Goal: Feedback & Contribution: Submit feedback/report problem

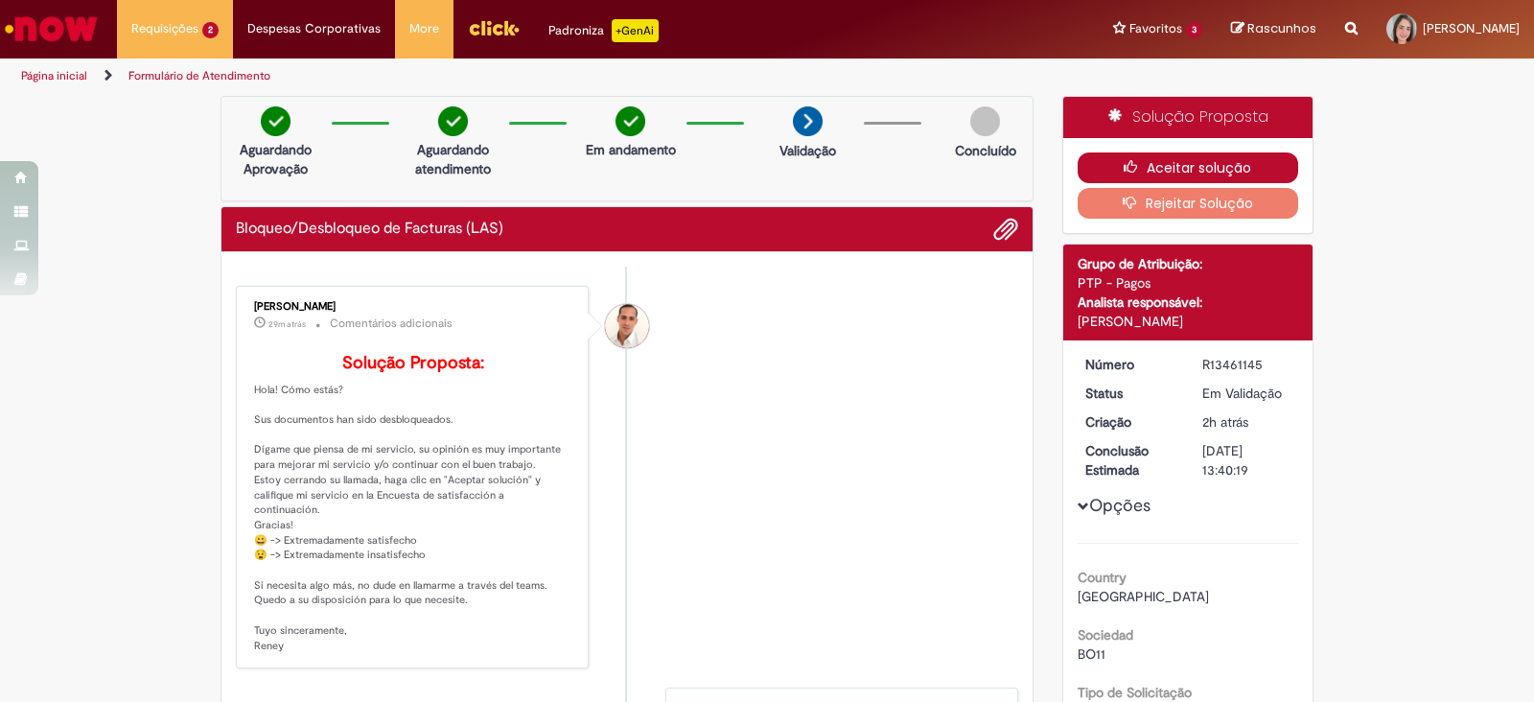
click at [1193, 165] on button "Aceitar solução" at bounding box center [1187, 167] width 221 height 31
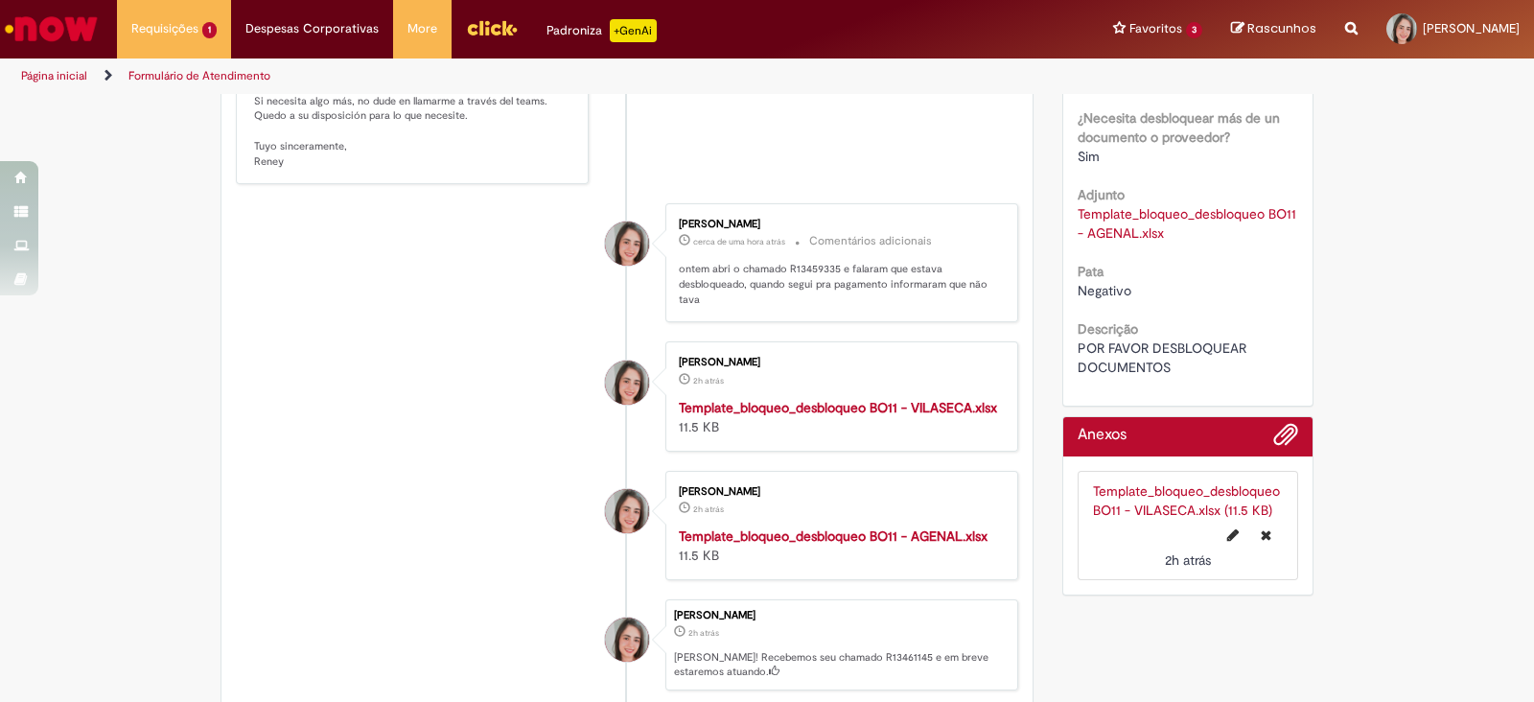
scroll to position [599, 0]
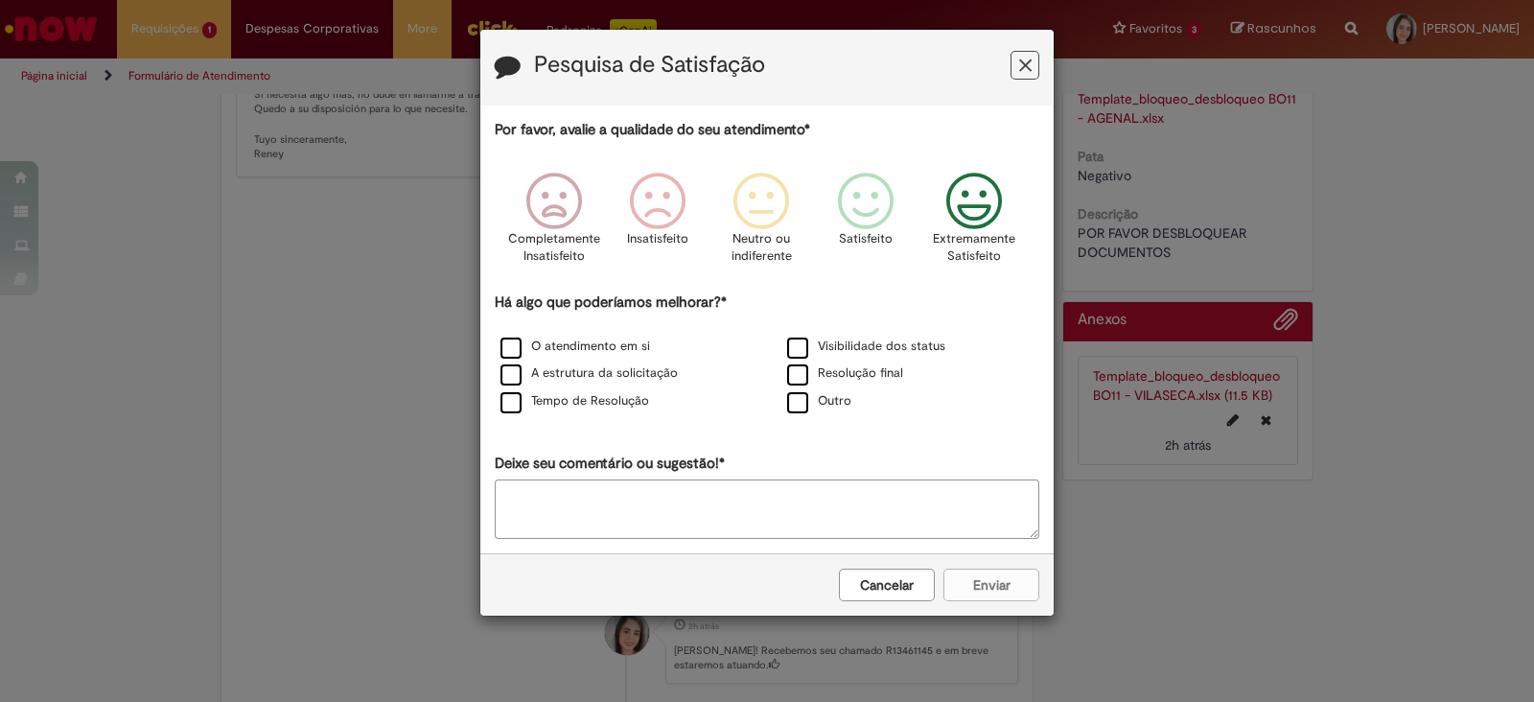
click at [992, 198] on icon "Feedback" at bounding box center [974, 202] width 72 height 58
click at [829, 529] on textarea "Deixe seu comentário ou sugestão!*" at bounding box center [767, 508] width 544 height 59
type textarea "**********"
click at [973, 197] on icon "Feedback" at bounding box center [974, 202] width 72 height 58
click at [855, 347] on label "Visibilidade dos status" at bounding box center [866, 346] width 158 height 18
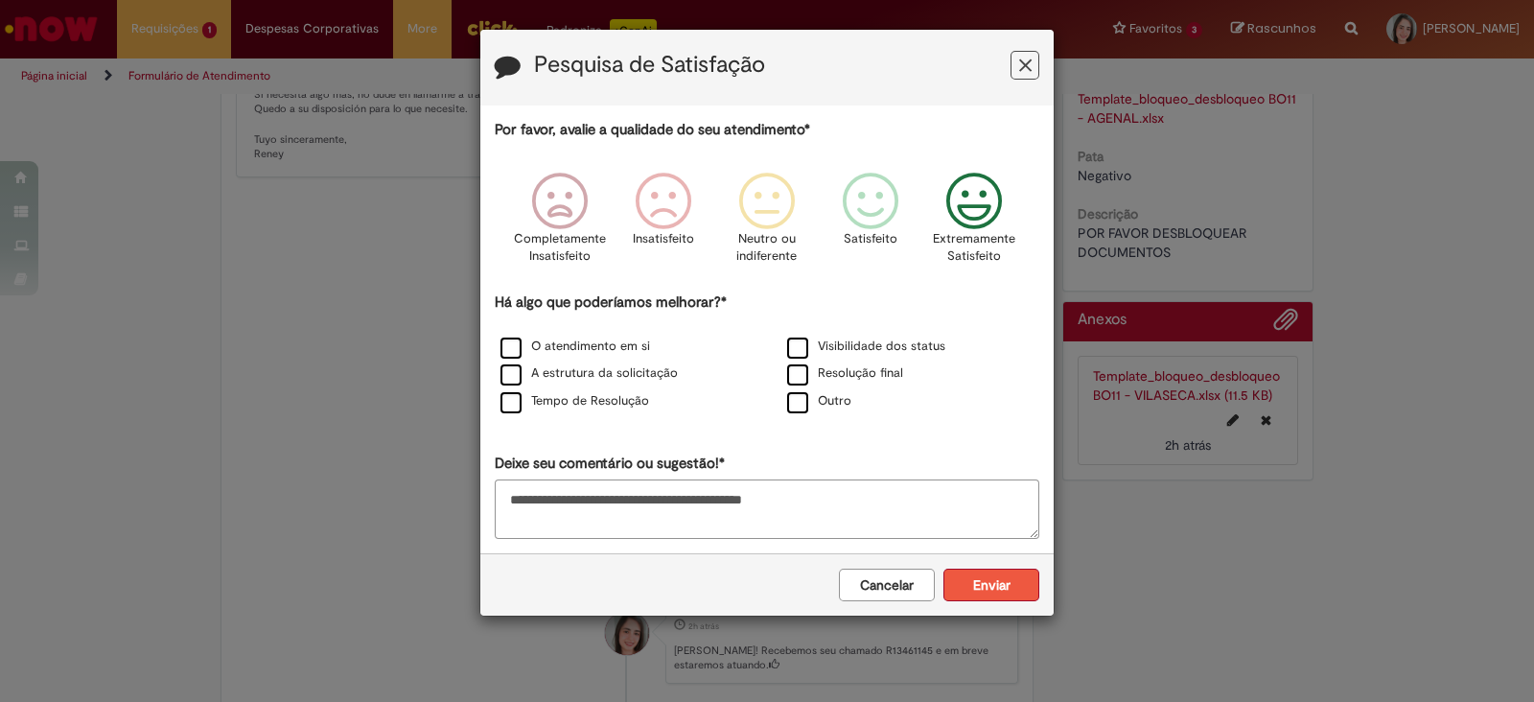
click at [1007, 577] on button "Enviar" at bounding box center [991, 584] width 96 height 33
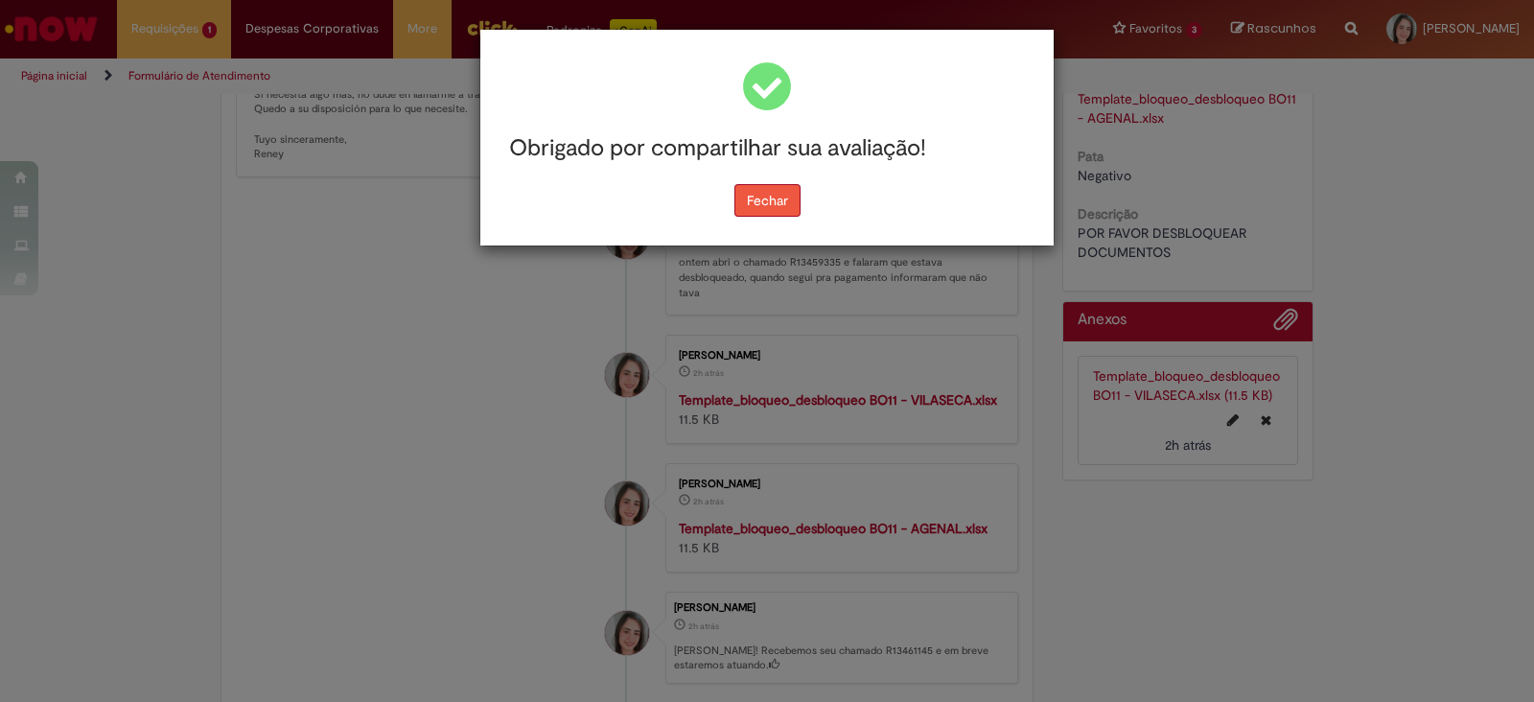
click at [791, 197] on button "Fechar" at bounding box center [767, 200] width 66 height 33
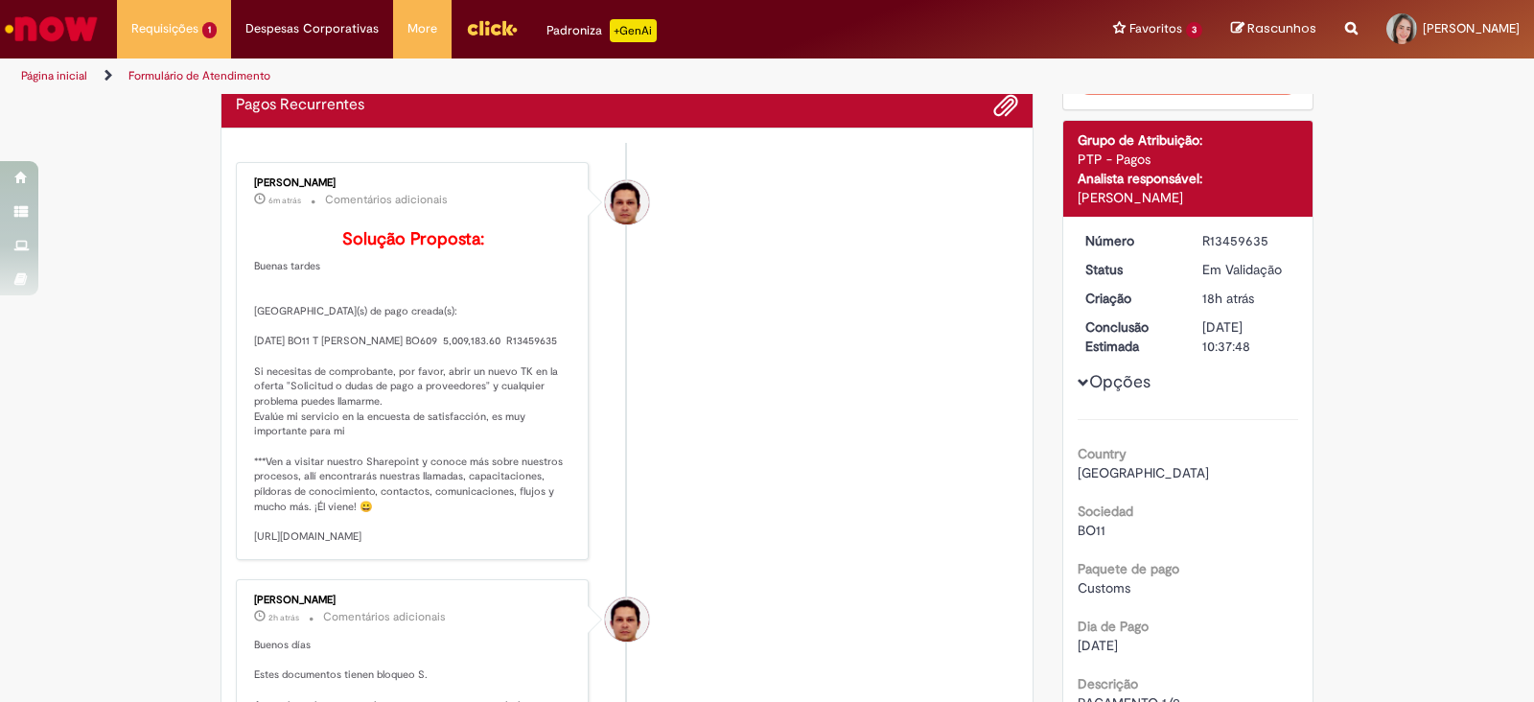
scroll to position [119, 0]
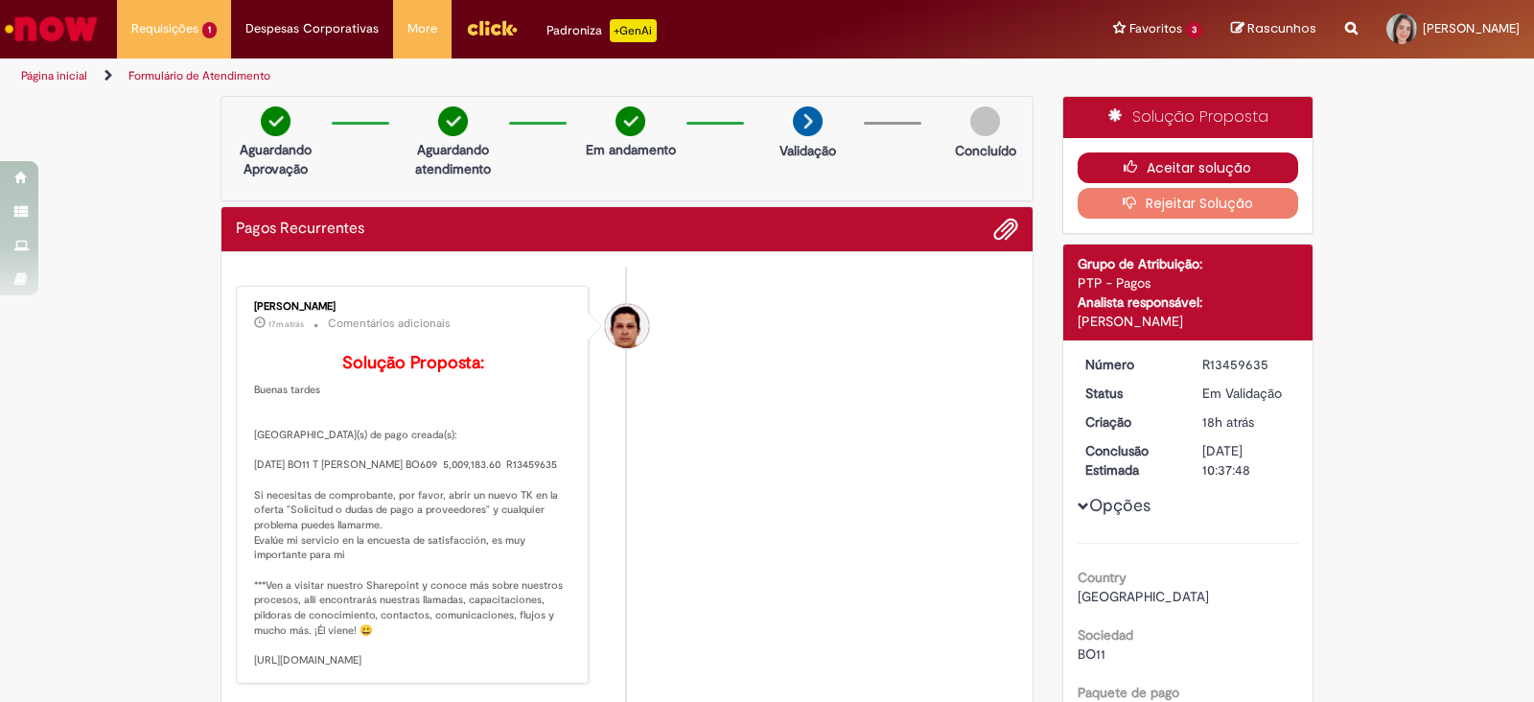
click at [1126, 162] on icon "button" at bounding box center [1134, 166] width 23 height 13
